Goal: Information Seeking & Learning: Learn about a topic

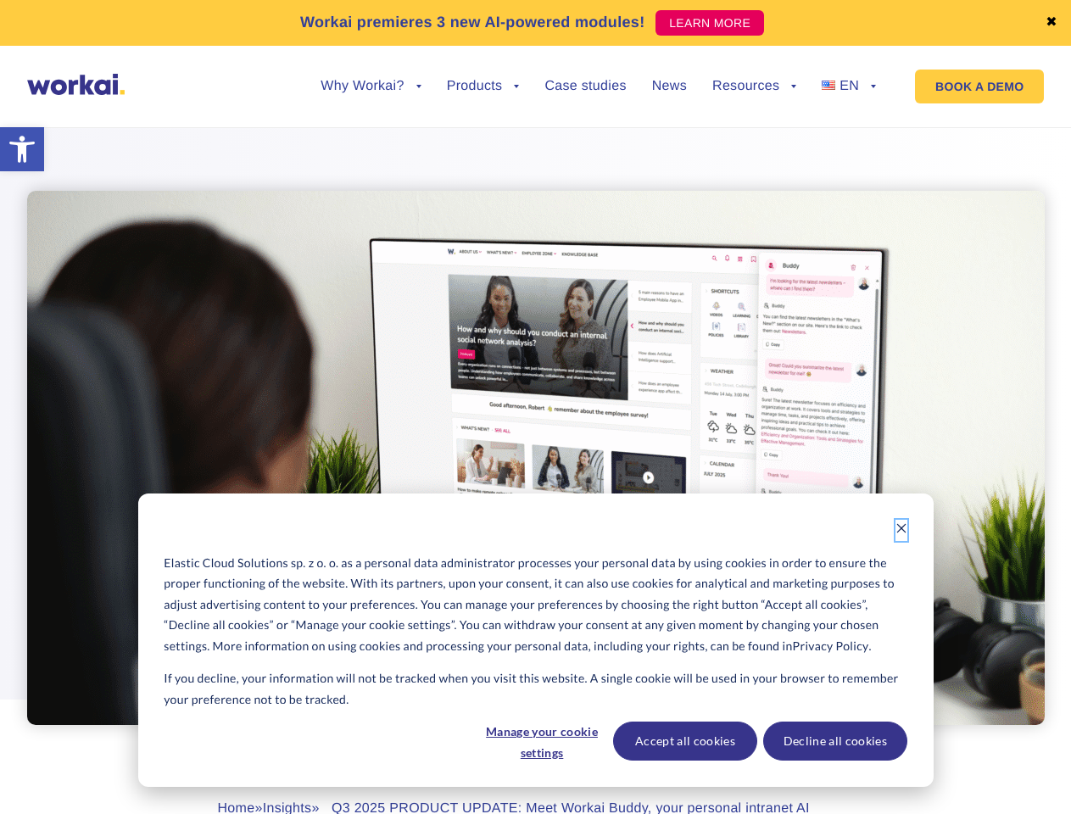
click at [902, 530] on icon "Dismiss cookie banner" at bounding box center [902, 528] width 12 height 12
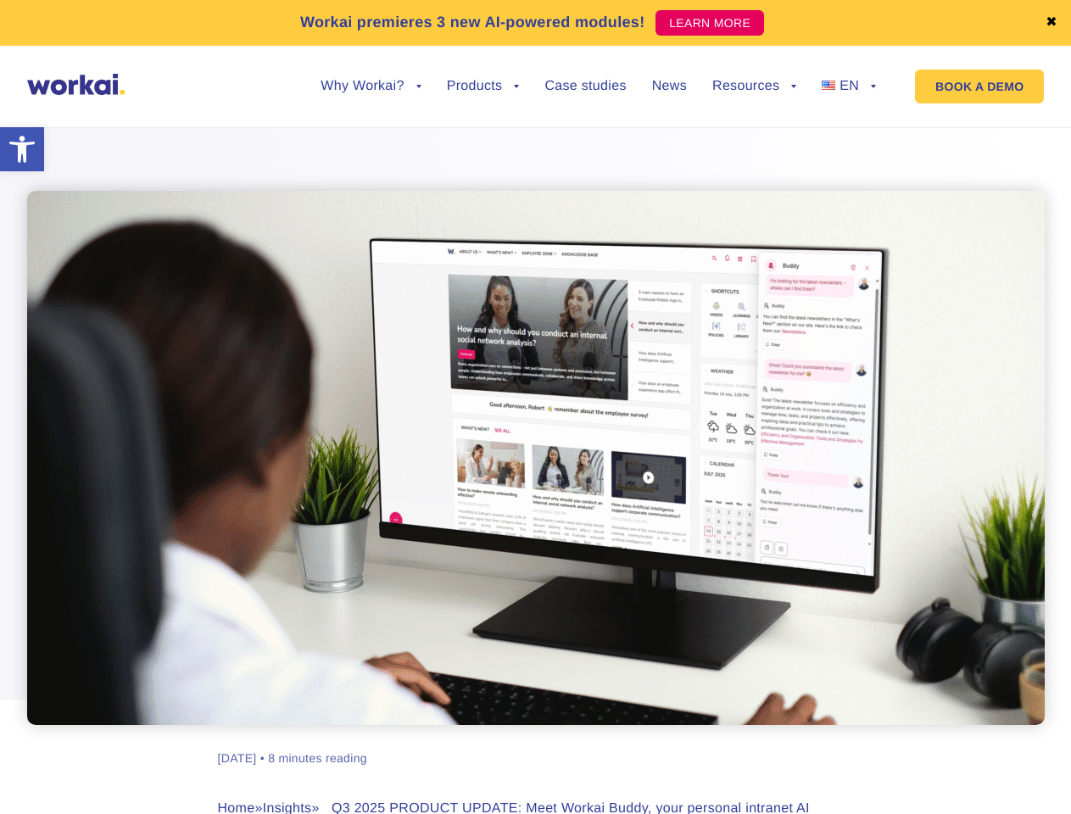
click at [541, 741] on div "[PERSON_NAME] [DATE] • 8 minutes reading Home » Insights » Q3 2025 PRODUCT UPDA…" at bounding box center [535, 518] width 941 height 824
click at [684, 741] on div "[PERSON_NAME] [DATE] • 8 minutes reading Home » Insights » Q3 2025 PRODUCT UPDA…" at bounding box center [535, 518] width 941 height 824
click at [835, 741] on div "[PERSON_NAME] [DATE] • 8 minutes reading Home » Insights » Q3 2025 PRODUCT UPDA…" at bounding box center [535, 518] width 941 height 824
click at [1052, 23] on link "✖" at bounding box center [1052, 23] width 12 height 14
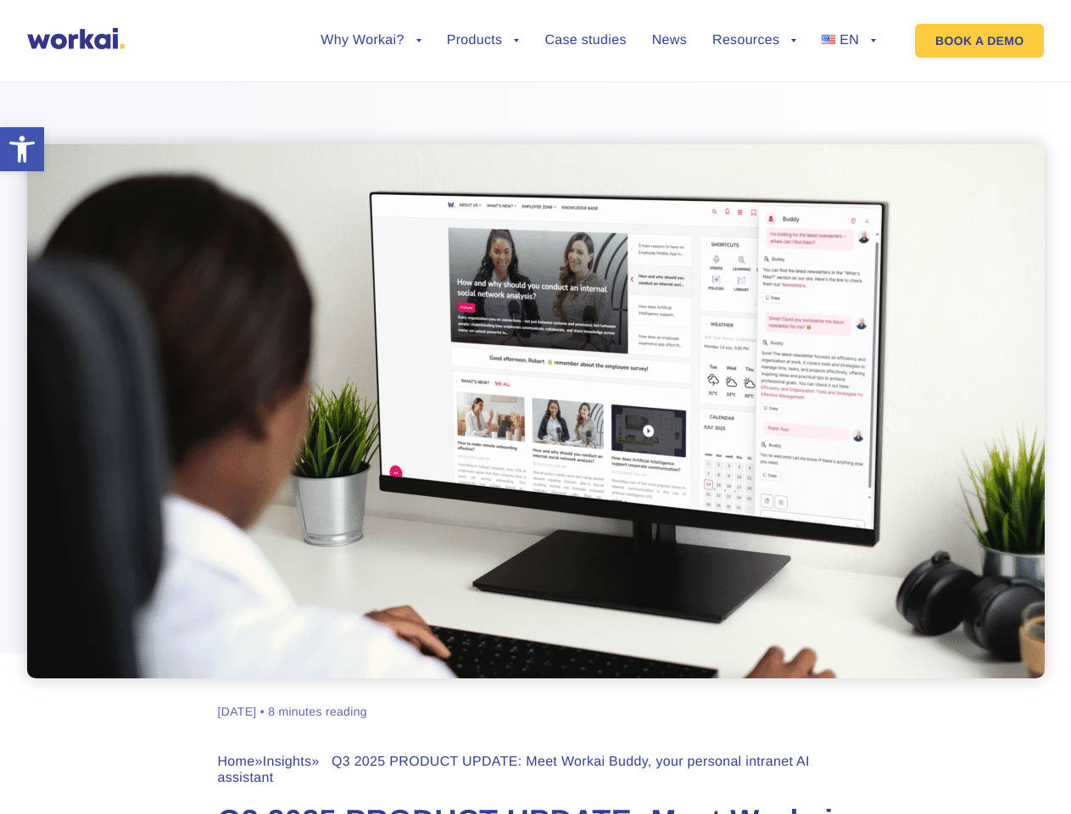
click at [371, 99] on div at bounding box center [535, 368] width 1071 height 619
click at [371, 87] on div at bounding box center [535, 368] width 1071 height 619
click at [483, 99] on div at bounding box center [535, 368] width 1071 height 619
click at [754, 99] on div at bounding box center [535, 368] width 1071 height 619
click at [754, 87] on div at bounding box center [535, 368] width 1071 height 619
